Goal: Task Accomplishment & Management: Manage account settings

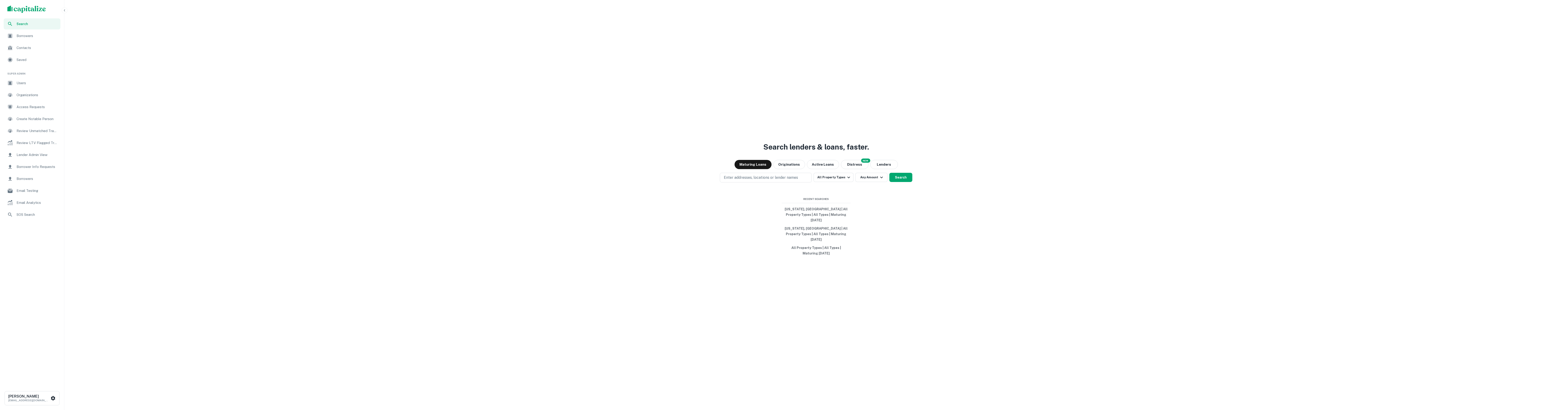
click at [45, 39] on span "Borrowers" at bounding box center [37, 36] width 41 height 6
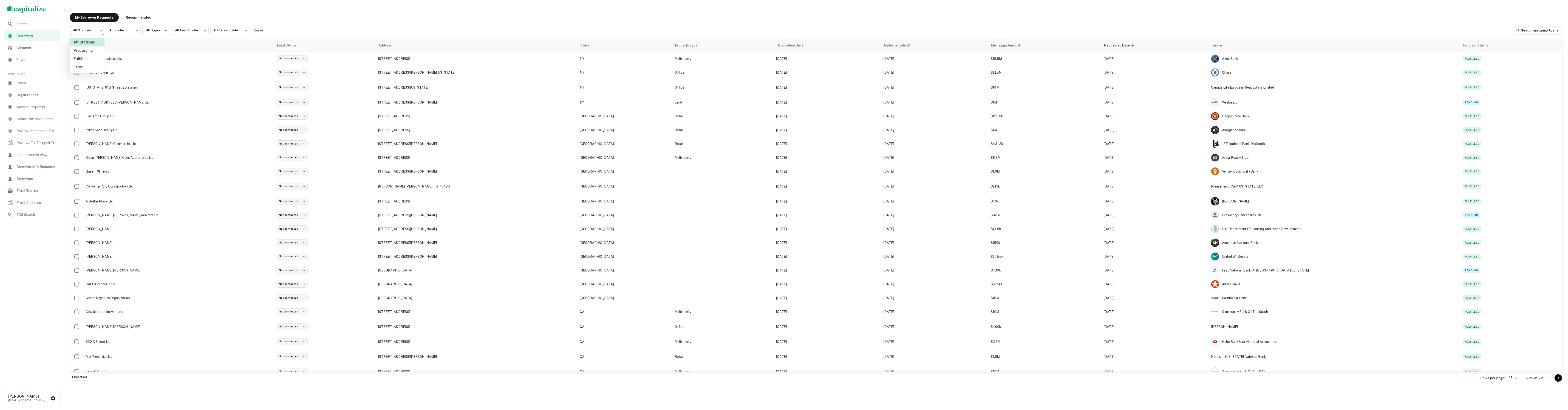
click at [90, 31] on body "Search Borrowers Contacts Saved Super Admin Users Organizations Access Requests…" at bounding box center [784, 205] width 1568 height 410
click at [93, 57] on li "Fulfilled" at bounding box center [87, 59] width 35 height 8
click at [93, 30] on body "Search Borrowers Contacts Saved Super Admin Users Organizations Access Requests…" at bounding box center [784, 205] width 1568 height 410
click at [204, 17] on div at bounding box center [784, 205] width 1568 height 410
click at [93, 29] on body "Search Borrowers Contacts Saved Super Admin Users Organizations Access Requests…" at bounding box center [784, 205] width 1568 height 410
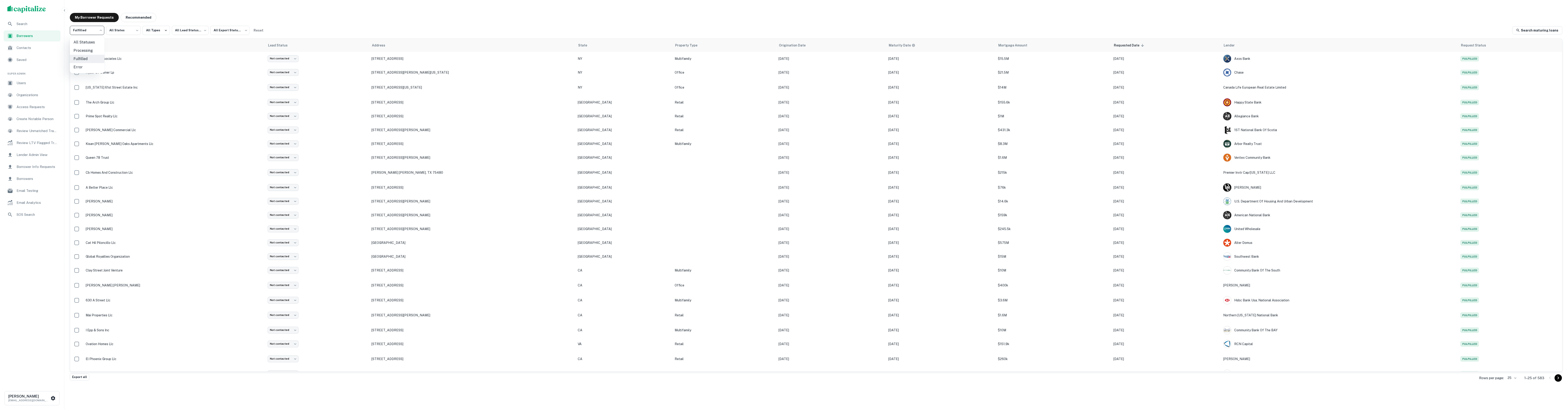
click at [93, 42] on li "All Statuses" at bounding box center [87, 42] width 35 height 8
type input "***"
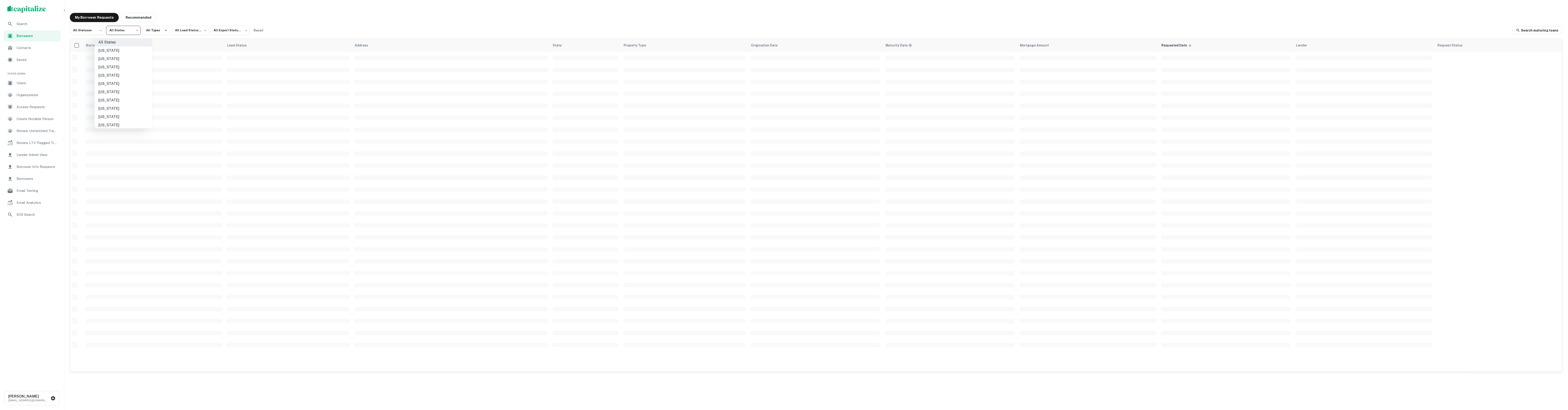
click at [123, 30] on body "Search Borrowers Contacts Saved Super Admin Users Organizations Access Requests…" at bounding box center [784, 205] width 1568 height 410
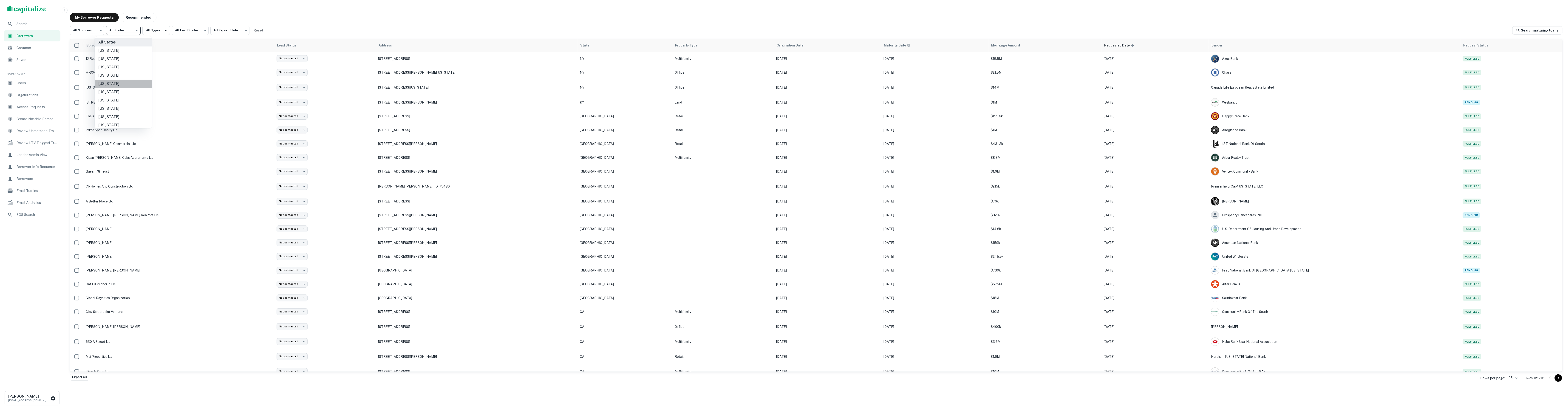
click at [128, 81] on li "[US_STATE]" at bounding box center [123, 83] width 58 height 8
type input "**"
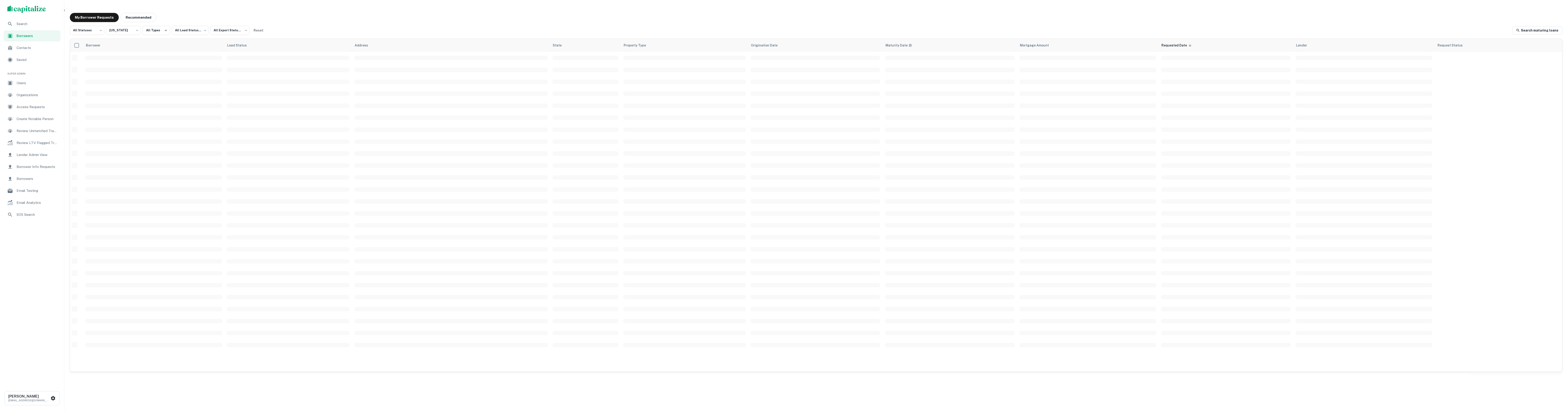
click at [341, 20] on div "My Borrower Requests Recommended" at bounding box center [816, 17] width 1492 height 9
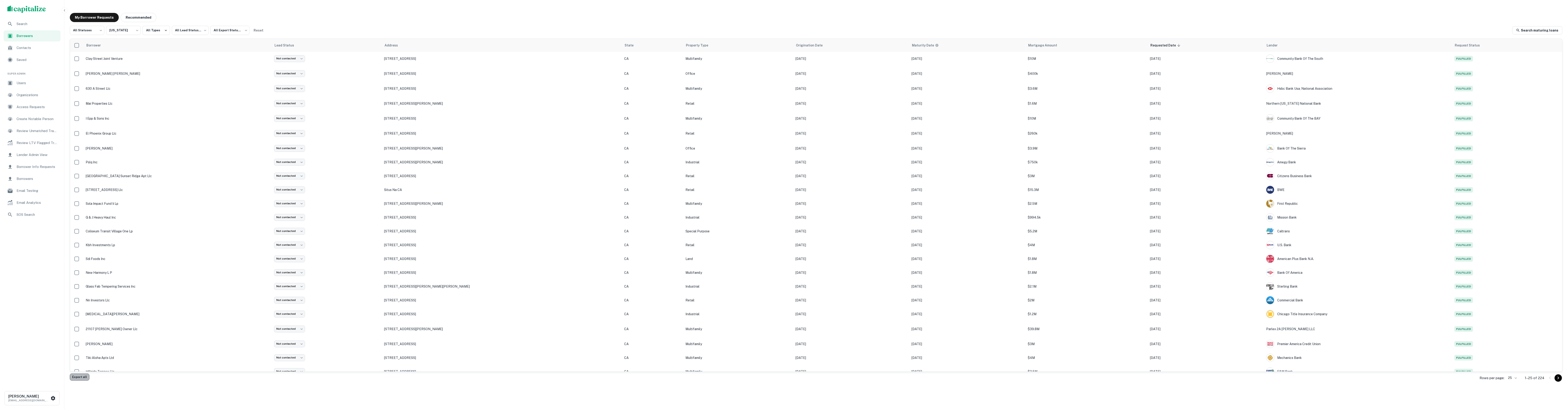
click at [81, 378] on button "Export all" at bounding box center [79, 377] width 19 height 7
click at [216, 44] on button "Export selected" at bounding box center [228, 44] width 27 height 7
click at [164, 28] on icon "button" at bounding box center [166, 30] width 5 height 5
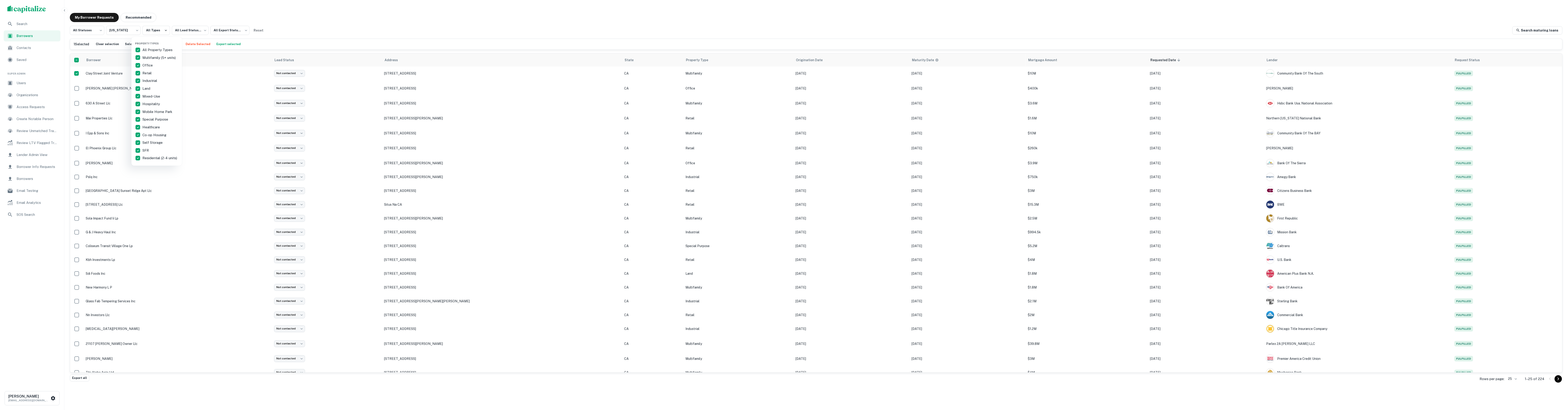
click at [163, 28] on div at bounding box center [784, 205] width 1568 height 410
click at [90, 32] on body "Search Borrowers Contacts Saved Super Admin Users Organizations Access Requests…" at bounding box center [784, 205] width 1568 height 410
click at [89, 28] on div at bounding box center [784, 205] width 1568 height 410
click at [125, 28] on body "Search Borrowers Contacts Saved Super Admin Users Organizations Access Requests…" at bounding box center [784, 205] width 1568 height 410
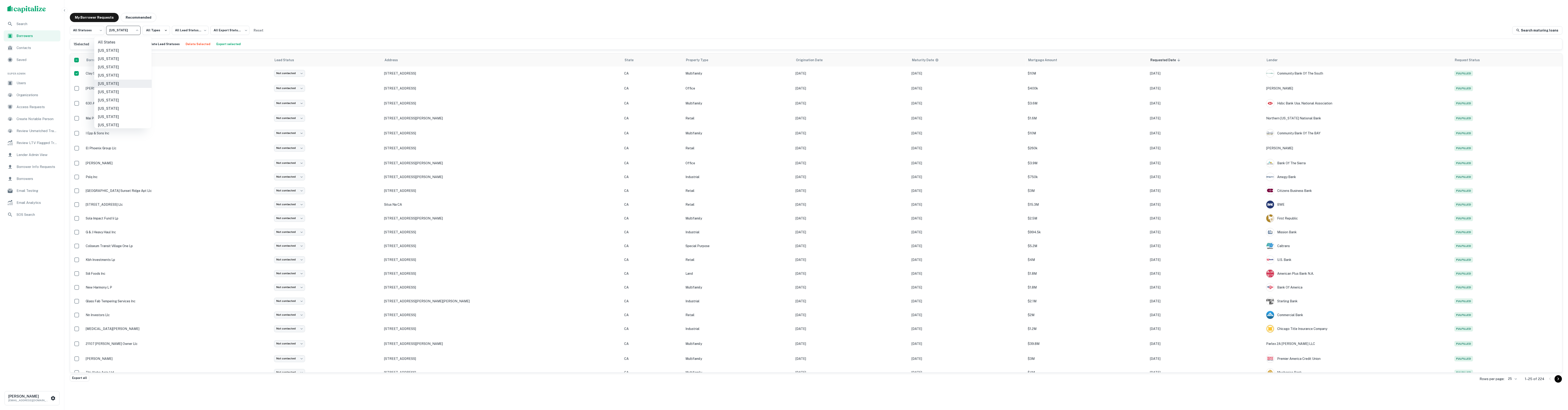
click at [124, 28] on div at bounding box center [784, 205] width 1568 height 410
click at [223, 29] on body "Search Borrowers Contacts Saved Super Admin Users Organizations Access Requests…" at bounding box center [784, 205] width 1568 height 410
click at [223, 29] on div at bounding box center [784, 205] width 1568 height 410
click at [185, 36] on body "Search Borrowers Contacts Saved Super Admin Users Organizations Access Requests…" at bounding box center [784, 205] width 1568 height 410
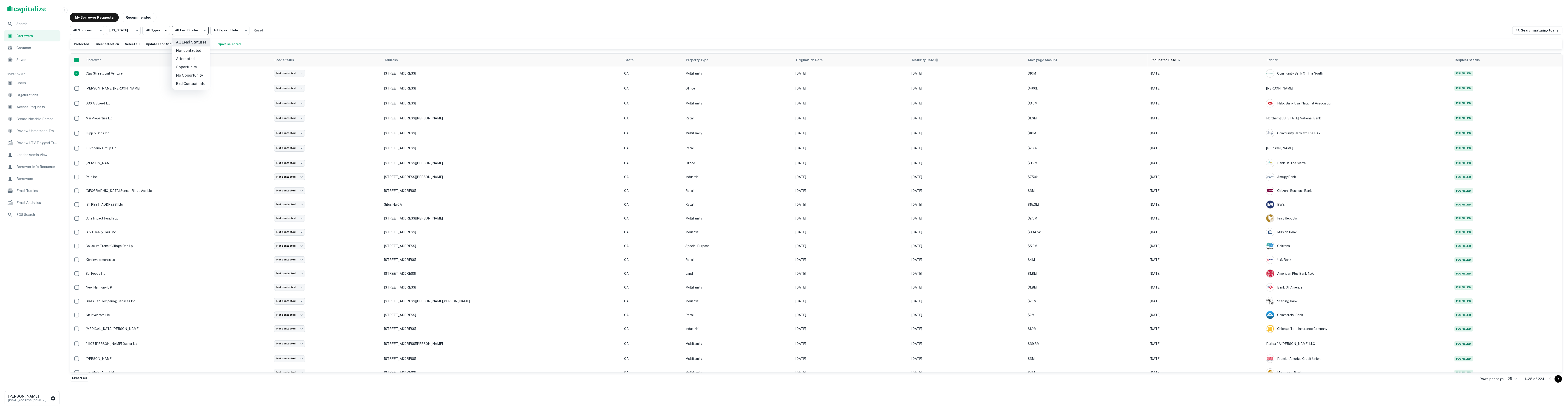
click at [184, 33] on div at bounding box center [784, 205] width 1568 height 410
click at [805, 24] on div "My Borrower Requests Recommended All Statuses *** ​ [US_STATE] ** ​ All Types A…" at bounding box center [816, 194] width 1499 height 369
